Goal: Task Accomplishment & Management: Manage account settings

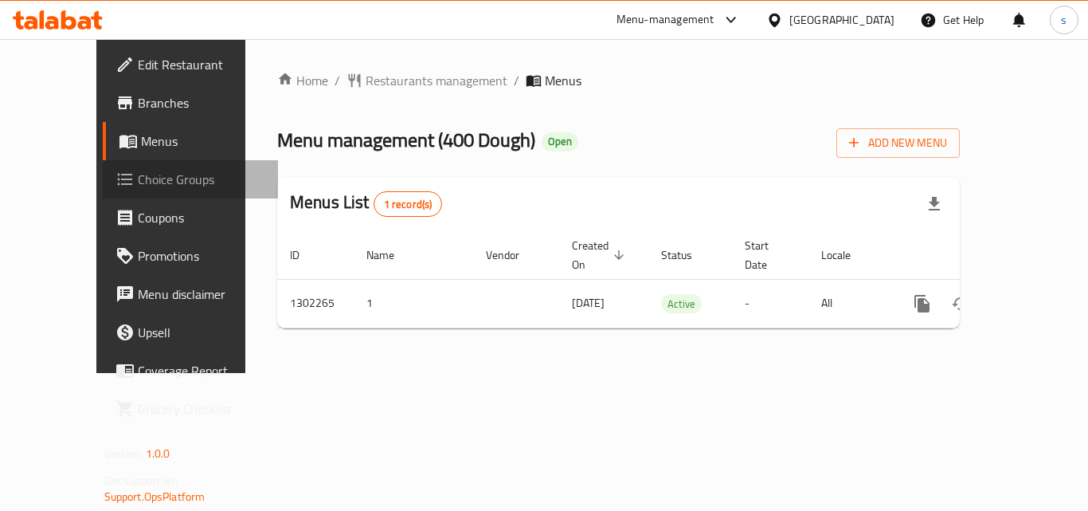
click at [103, 192] on link "Choice Groups" at bounding box center [190, 179] width 175 height 38
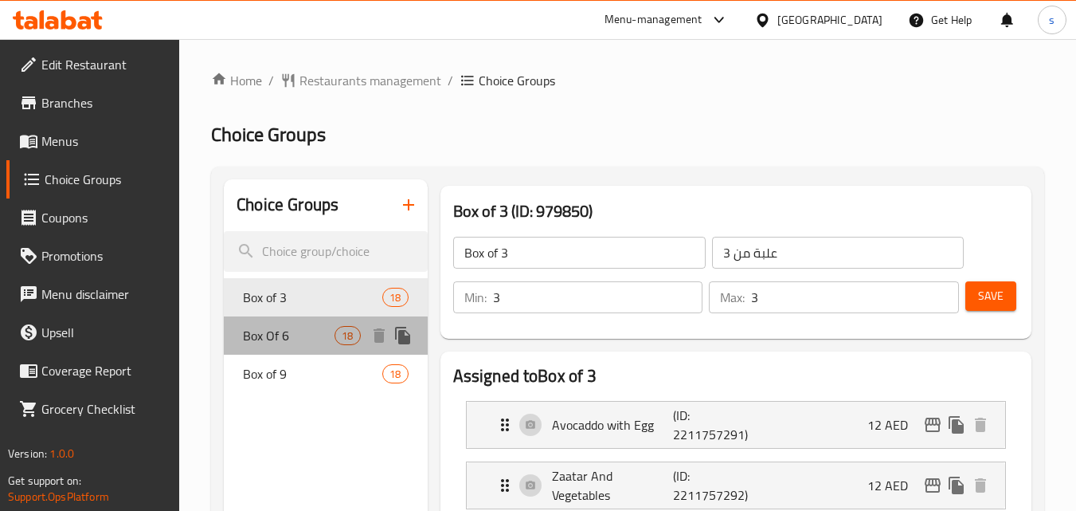
click at [283, 339] on span "Box Of 6" at bounding box center [289, 335] width 92 height 19
type input "Box Of 6"
type input "علبة من 6"
type input "6"
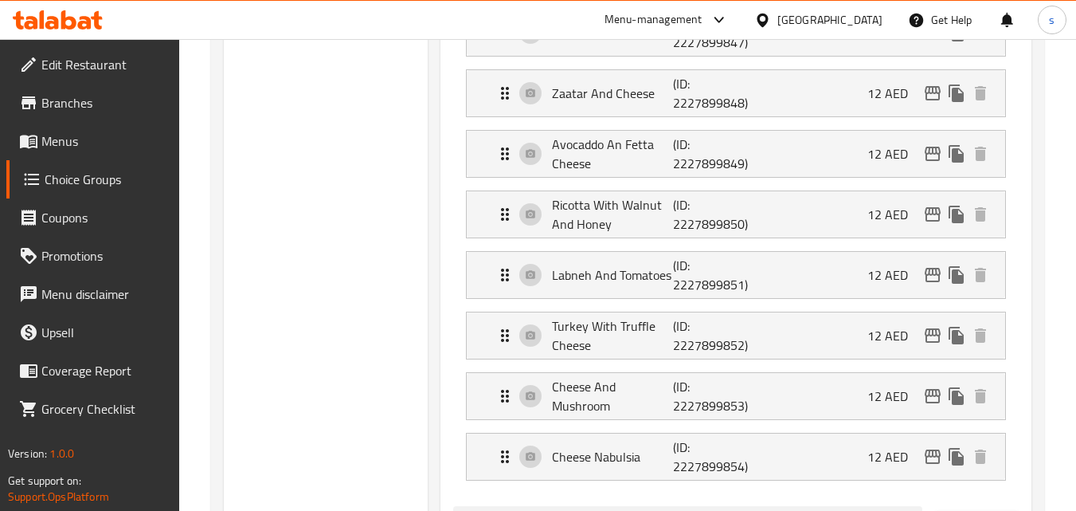
scroll to position [876, 0]
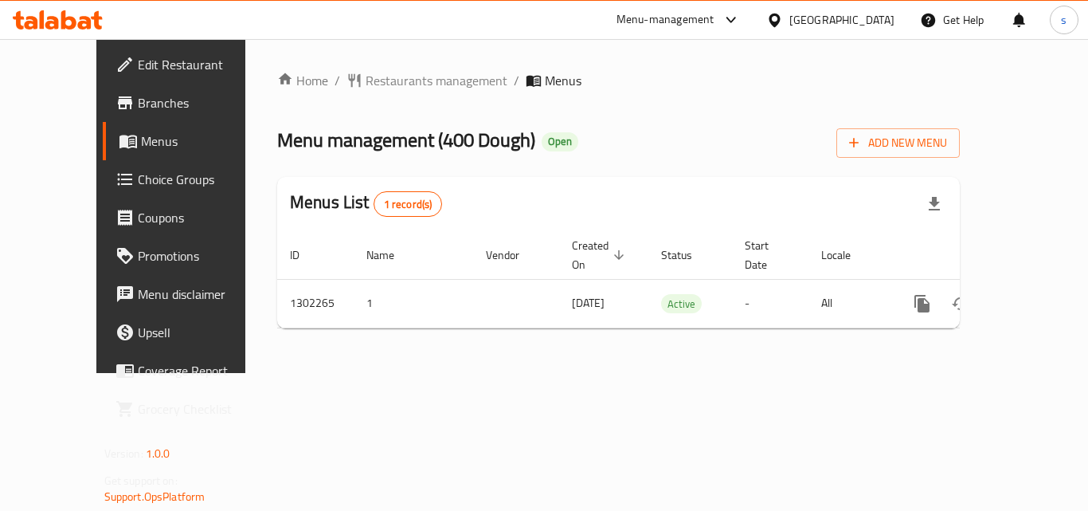
click at [103, 157] on link "Menus" at bounding box center [190, 141] width 175 height 38
click at [138, 172] on span "Choice Groups" at bounding box center [201, 179] width 127 height 19
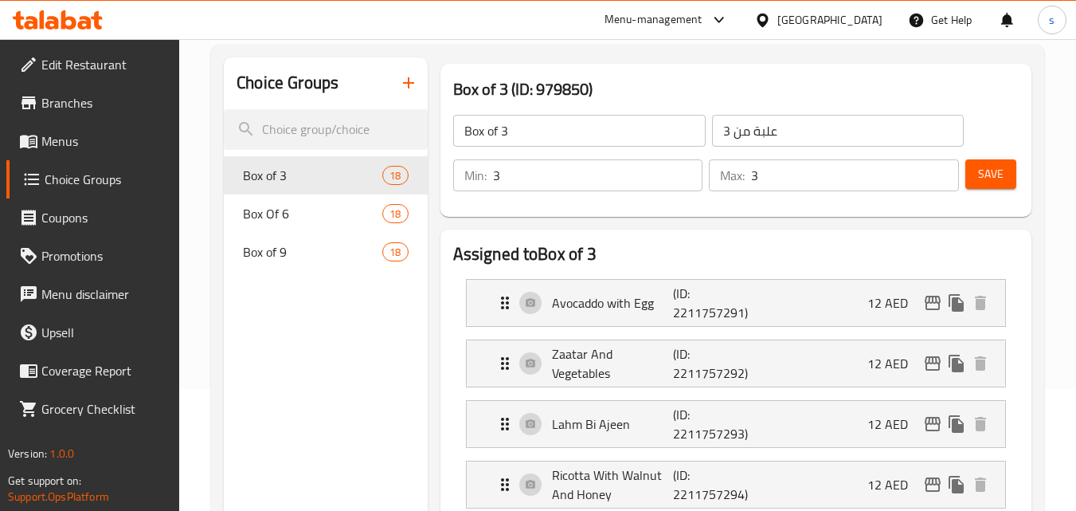
scroll to position [159, 0]
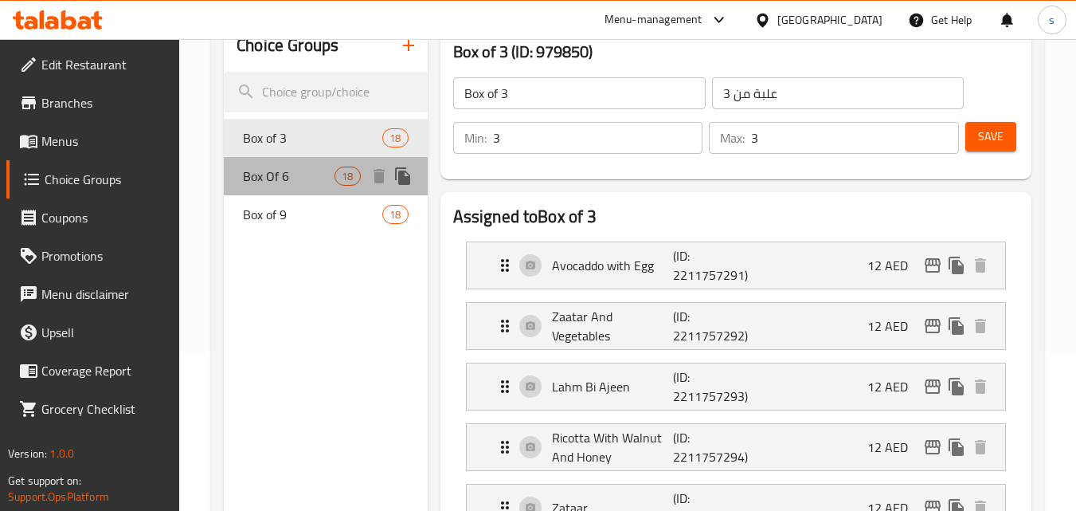
click at [288, 186] on span "Box Of 6" at bounding box center [289, 176] width 92 height 19
type input "Box Of 6"
type input "علبة من 6"
type input "6"
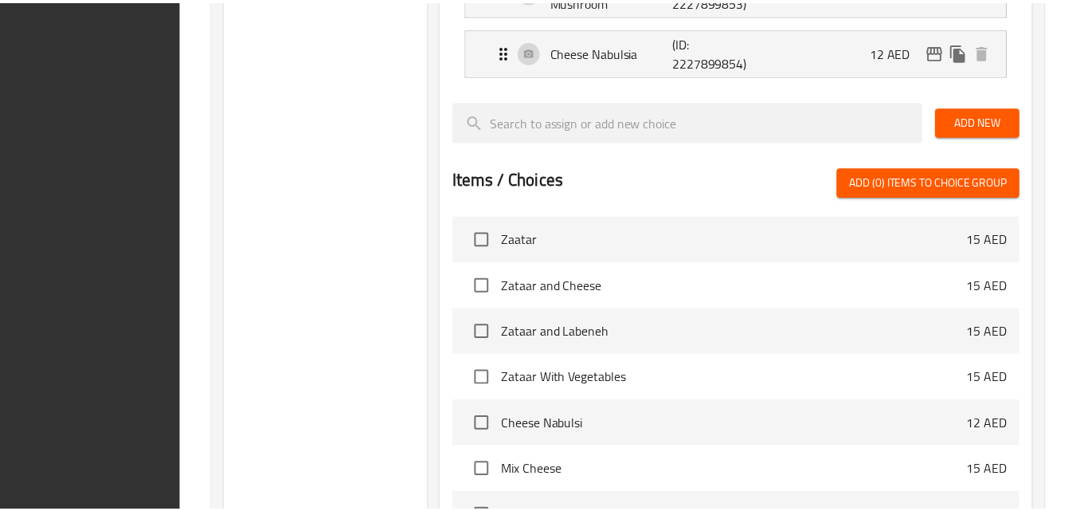
scroll to position [1583, 0]
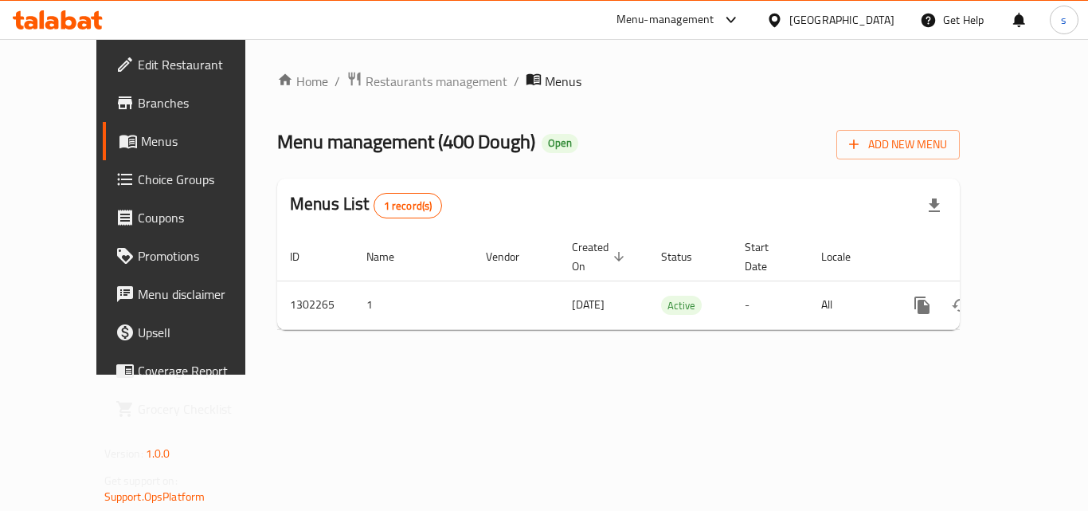
click at [779, 29] on div at bounding box center [777, 20] width 23 height 18
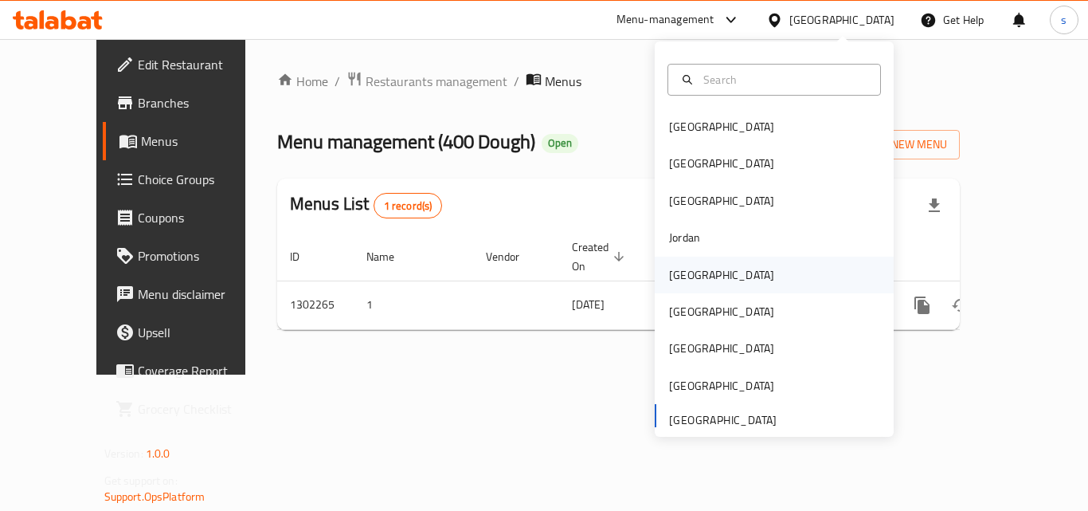
click at [698, 276] on div "[GEOGRAPHIC_DATA]" at bounding box center [721, 275] width 131 height 37
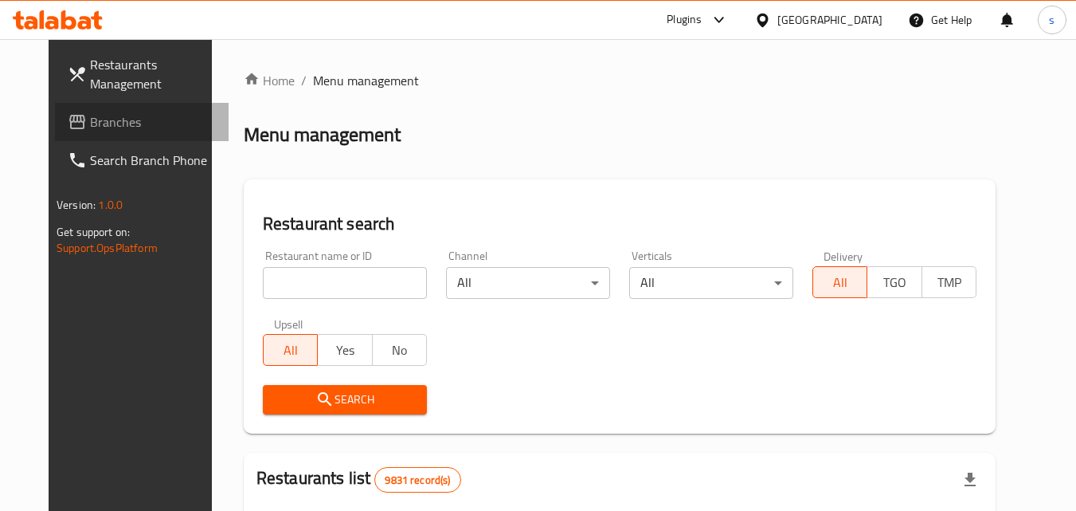
click at [90, 123] on span "Branches" at bounding box center [153, 121] width 126 height 19
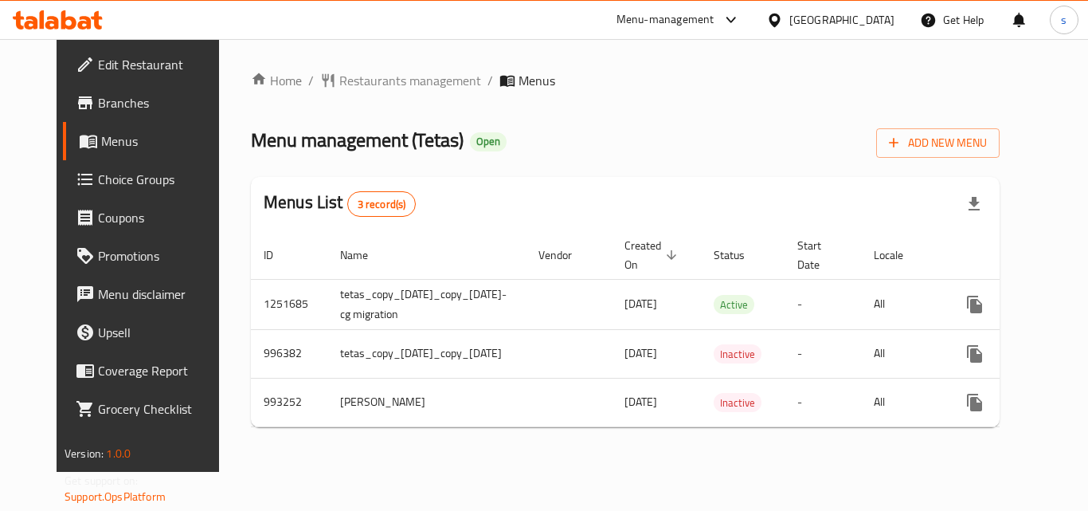
click at [98, 189] on span "Choice Groups" at bounding box center [161, 179] width 127 height 19
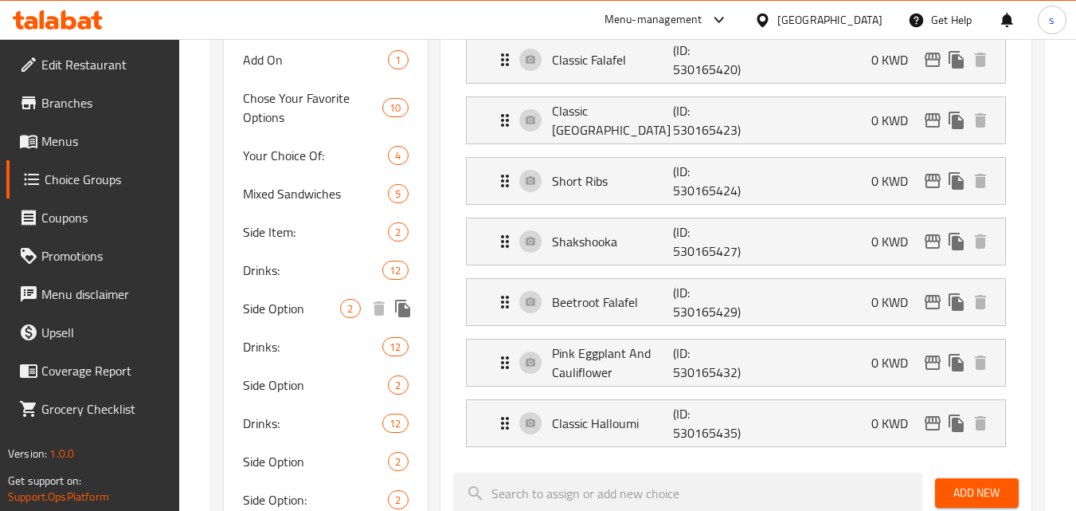
scroll to position [462, 0]
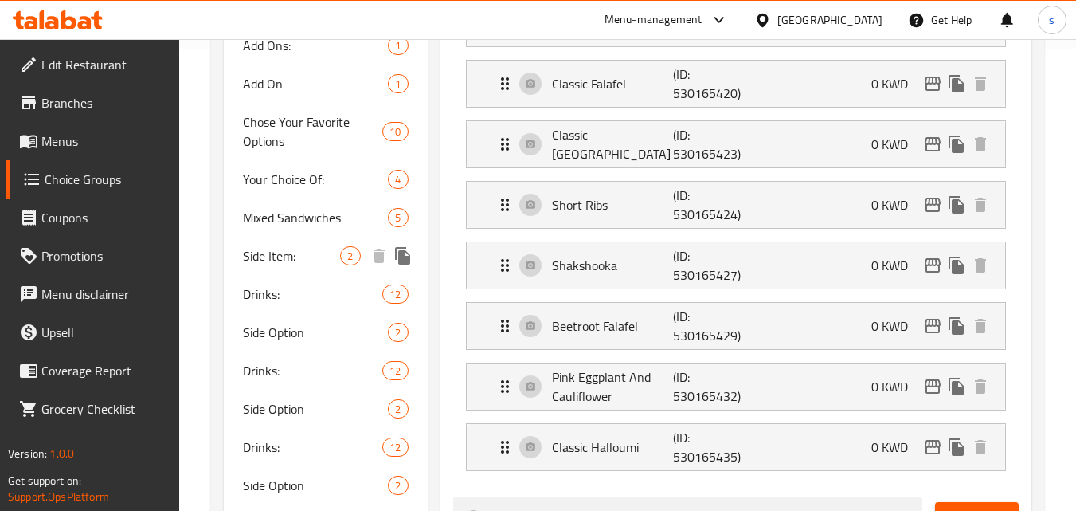
click at [302, 254] on span "Side Item:" at bounding box center [291, 255] width 97 height 19
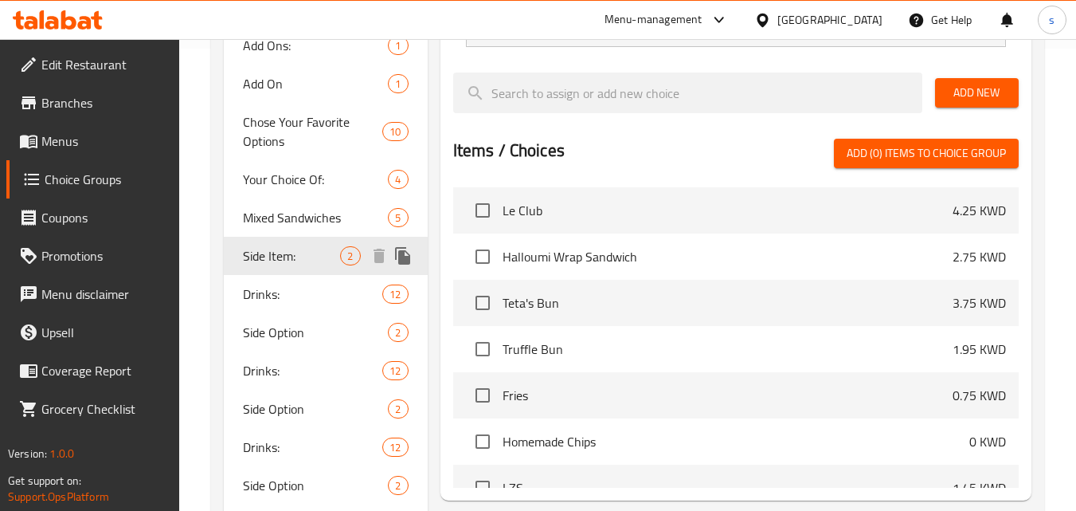
type input "Side Item:"
type input "الطبق الجانبي:"
type input "1"
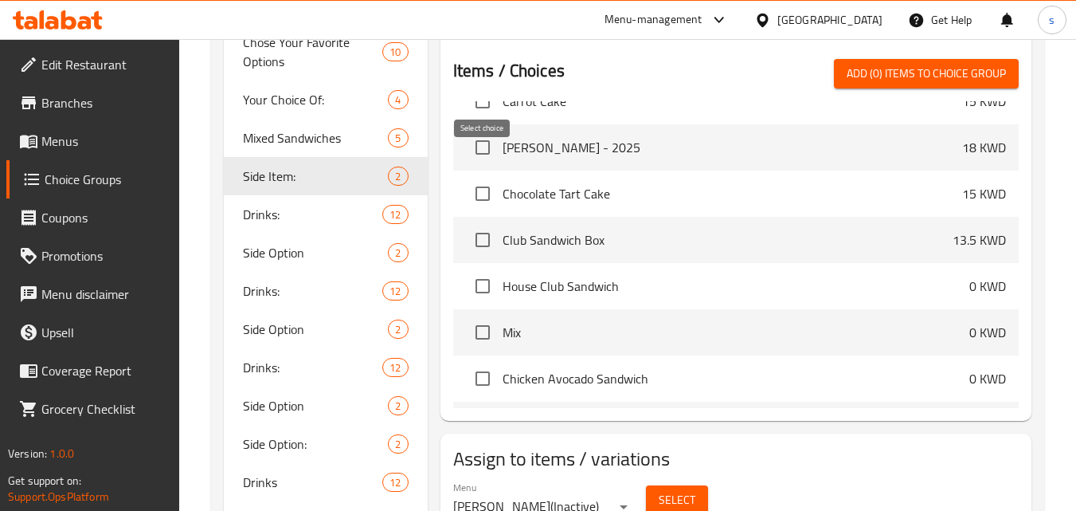
scroll to position [1115, 0]
